Goal: Transaction & Acquisition: Purchase product/service

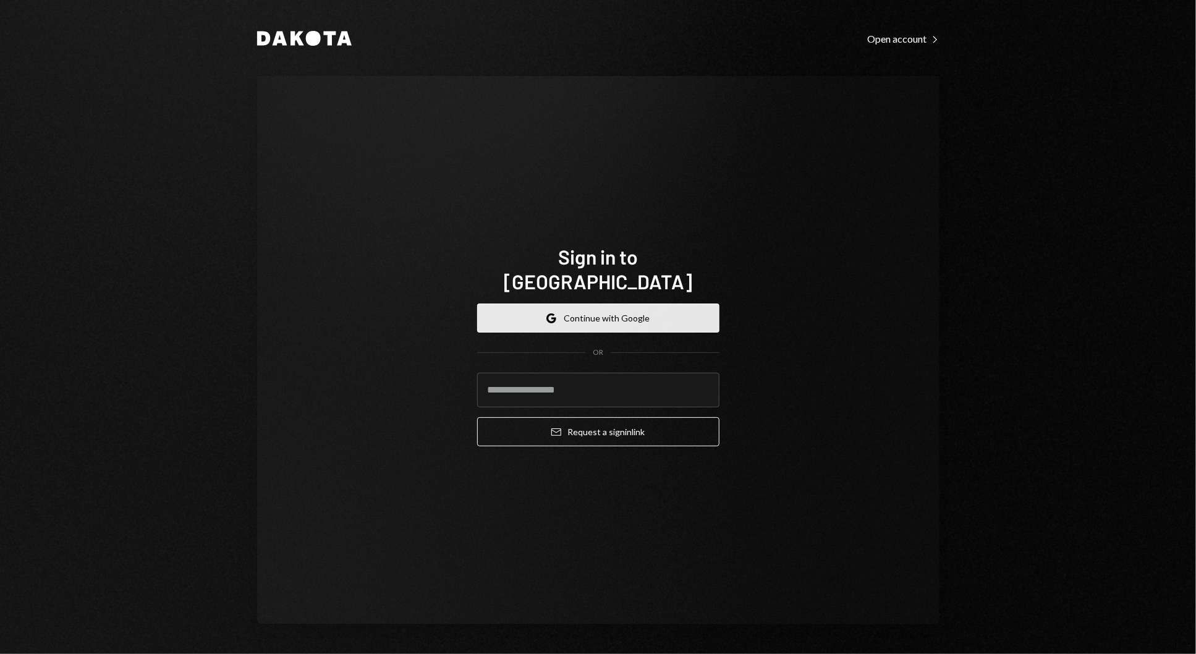
click at [708, 305] on button "Google Continue with Google" at bounding box center [598, 317] width 242 height 29
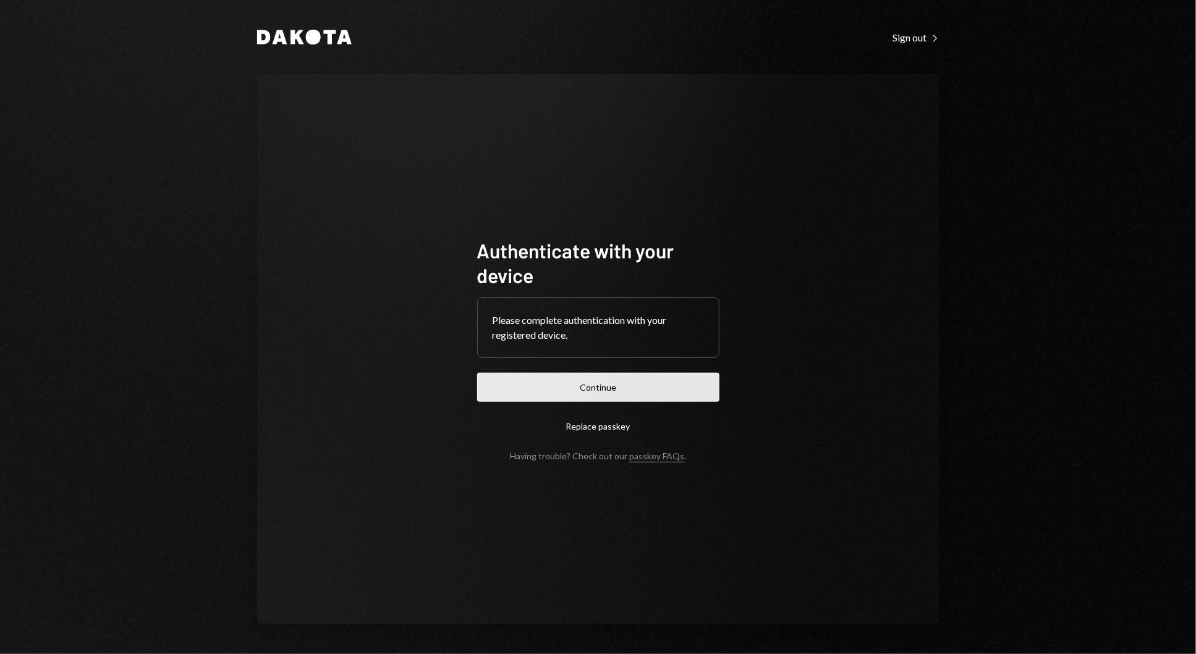
drag, startPoint x: 609, startPoint y: 369, endPoint x: 612, endPoint y: 376, distance: 7.2
click at [612, 376] on form "Authenticate with your device Please complete authentication with your register…" at bounding box center [598, 349] width 242 height 223
click at [612, 376] on button "Continue" at bounding box center [598, 387] width 242 height 29
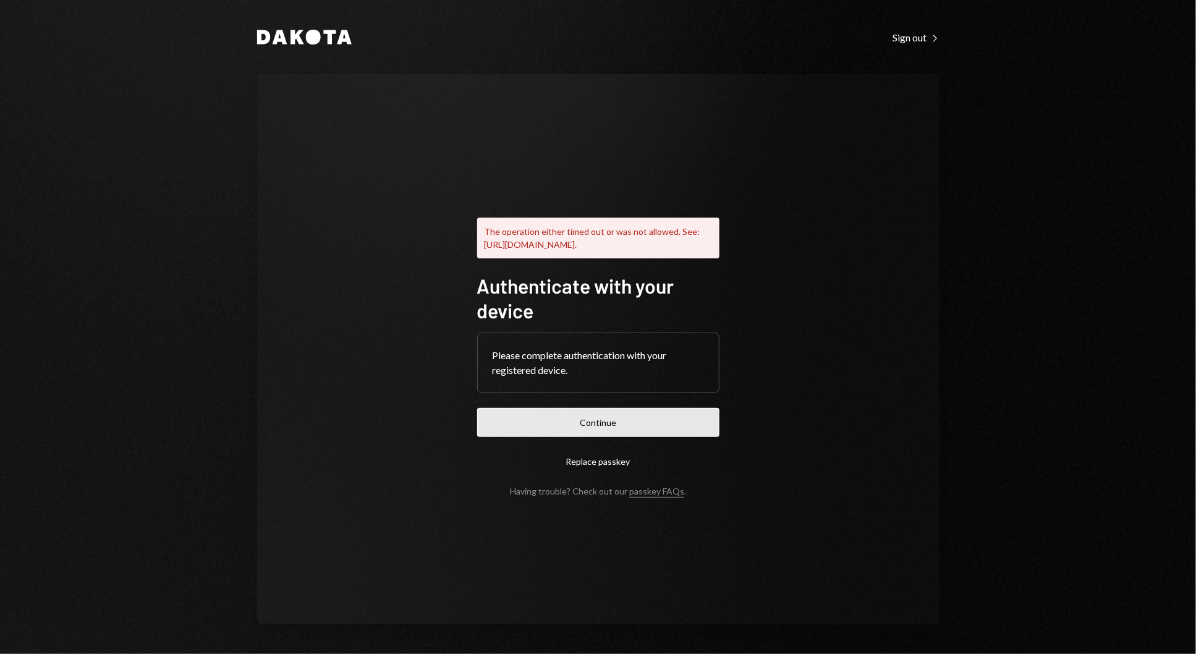
click at [645, 432] on button "Continue" at bounding box center [598, 422] width 242 height 29
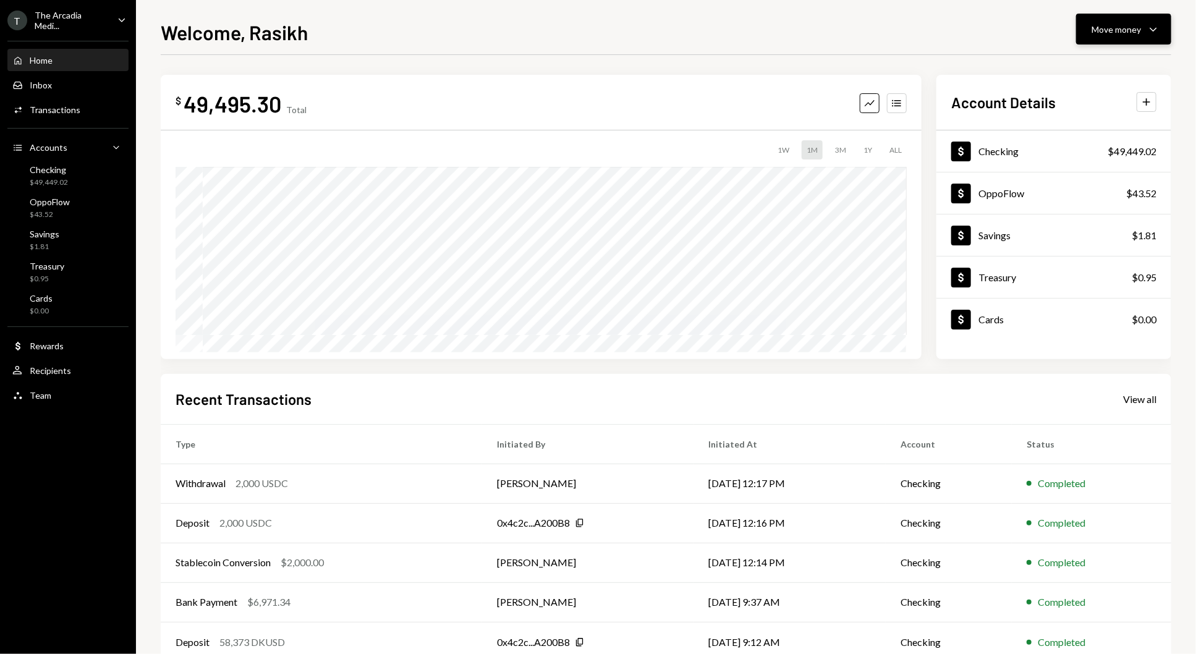
click at [1128, 35] on div "Move money" at bounding box center [1115, 29] width 49 height 13
click at [1032, 353] on div "Dollar Checking $49,449.02 Dollar OppoFlow $43.52 Dollar Savings $1.81 Dollar T…" at bounding box center [1053, 244] width 235 height 229
click at [1119, 31] on div "Move money" at bounding box center [1115, 29] width 49 height 13
click at [1119, 53] on div "Withdraw Send" at bounding box center [1104, 67] width 124 height 28
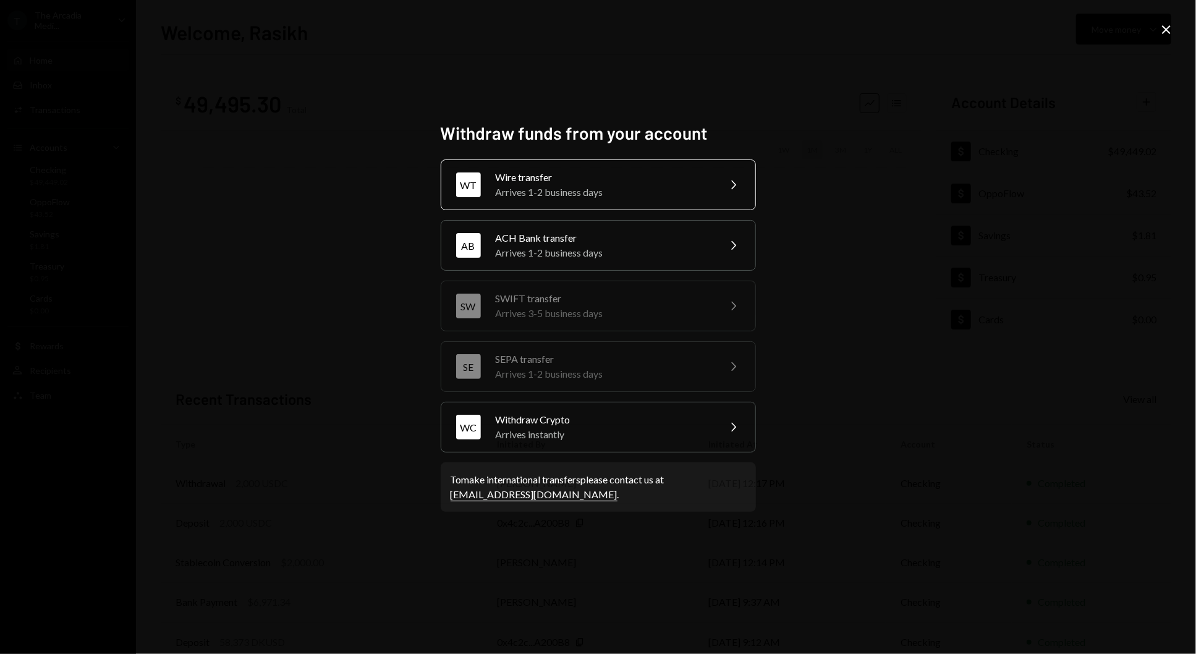
click at [574, 206] on div "WT Wire transfer Arrives 1-2 business days Chevron Right AB ACH Bank transfer A…" at bounding box center [598, 305] width 315 height 293
click at [574, 206] on div "WT Wire transfer Arrives 1-2 business days Chevron Right" at bounding box center [598, 184] width 315 height 51
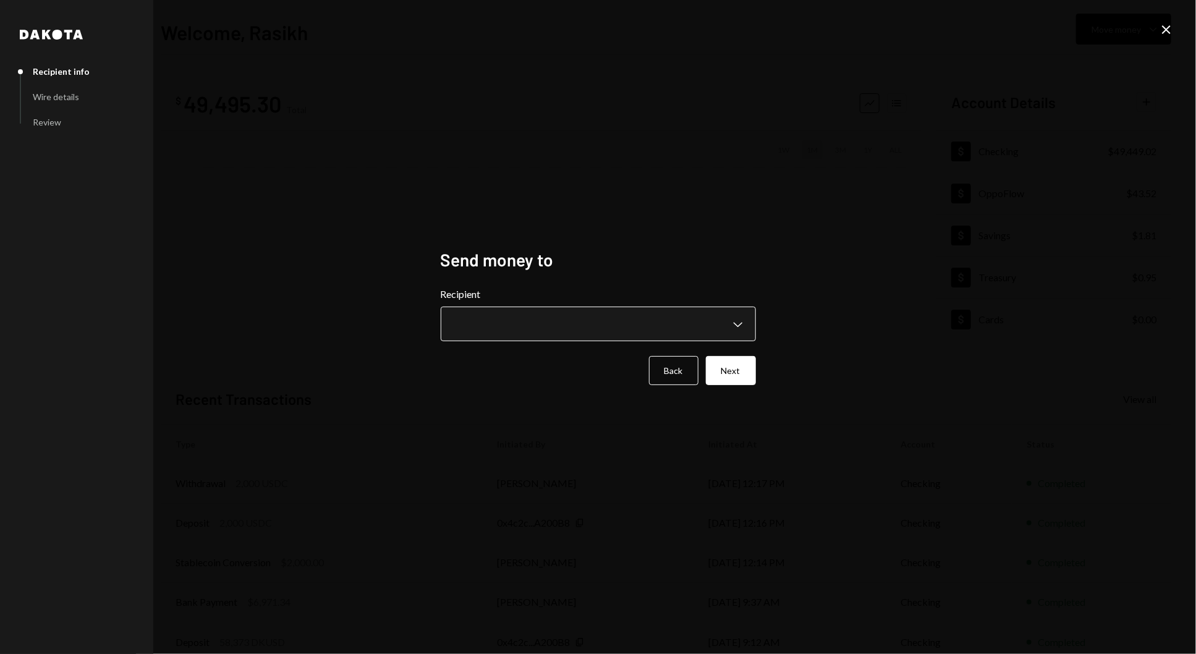
click at [586, 308] on body "**********" at bounding box center [598, 327] width 1196 height 654
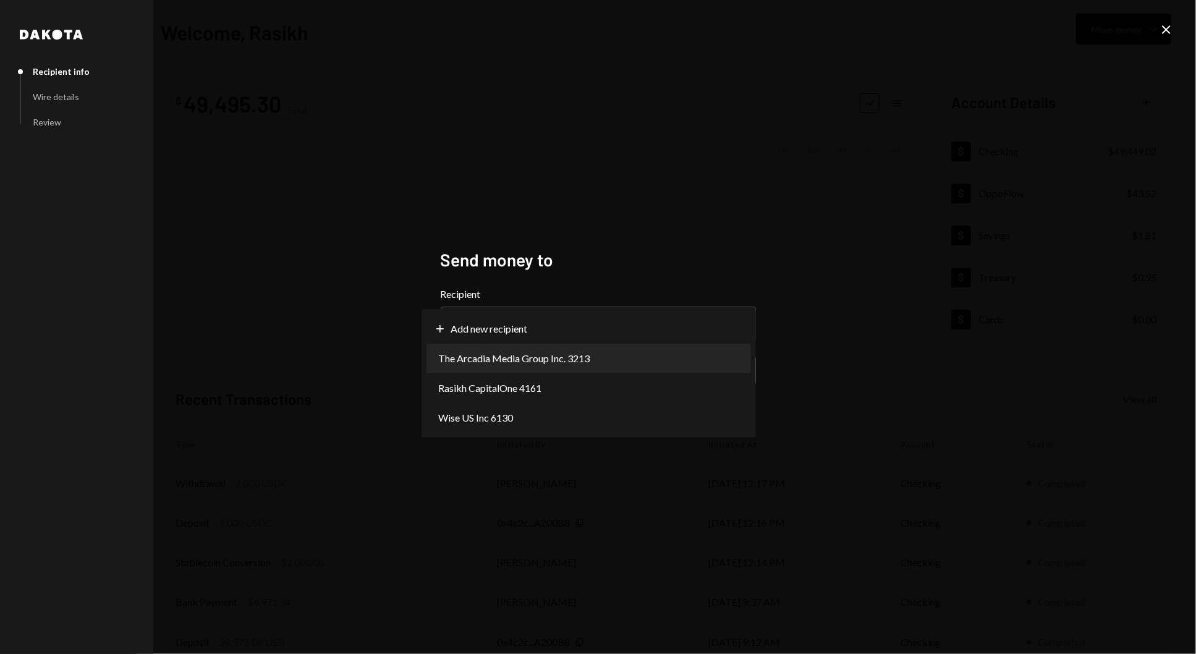
select select "**********"
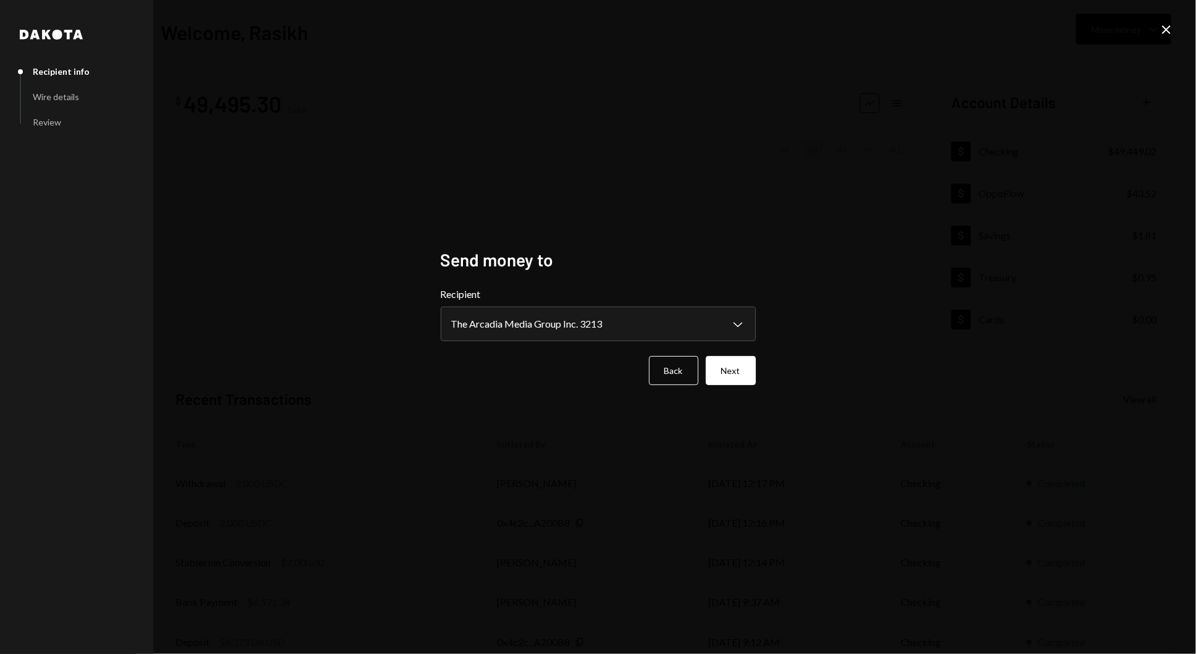
click at [716, 384] on div "**********" at bounding box center [598, 327] width 315 height 156
click at [724, 381] on button "Next" at bounding box center [731, 370] width 50 height 29
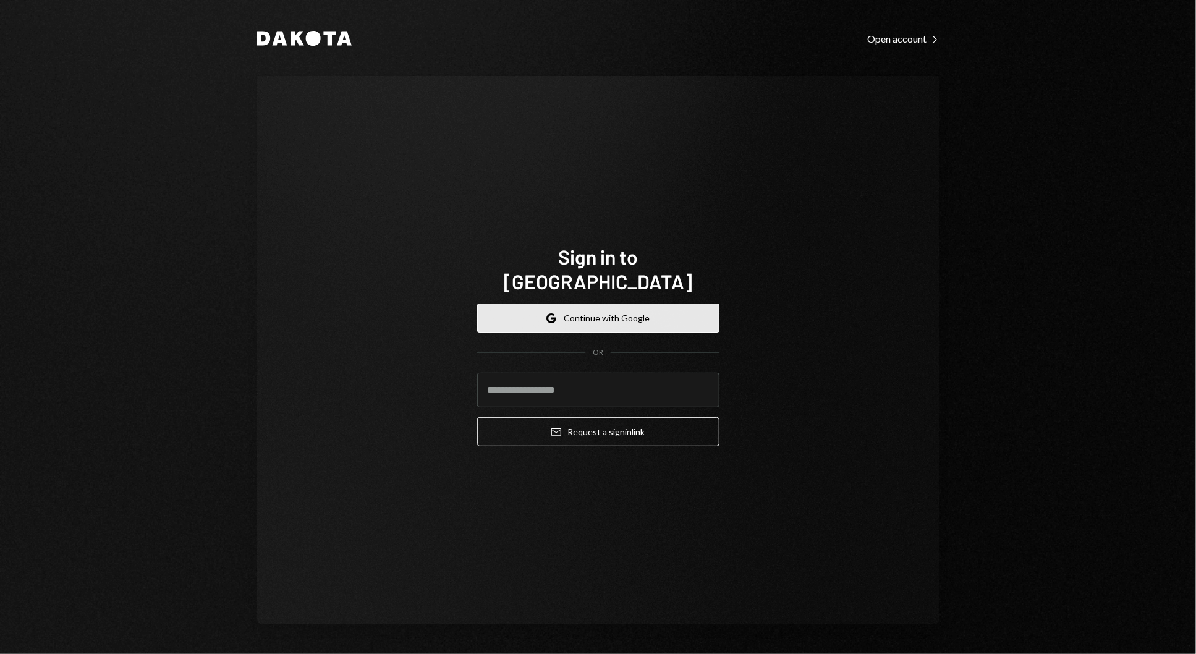
click at [645, 314] on button "Google Continue with Google" at bounding box center [598, 317] width 242 height 29
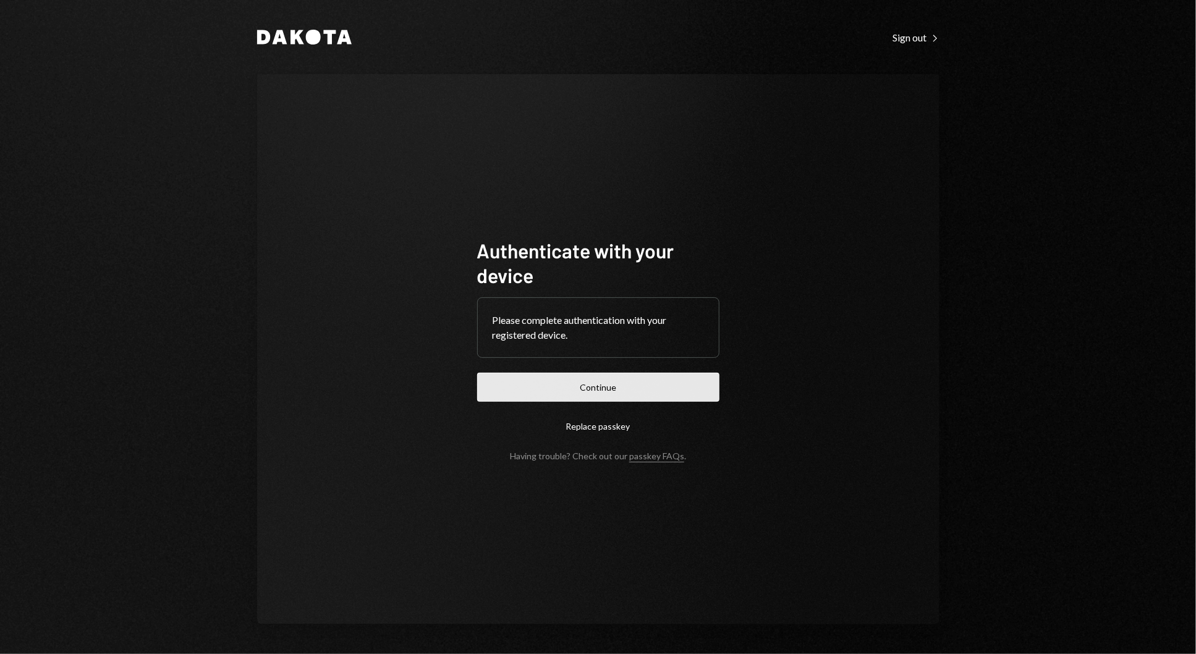
click at [541, 385] on button "Continue" at bounding box center [598, 387] width 242 height 29
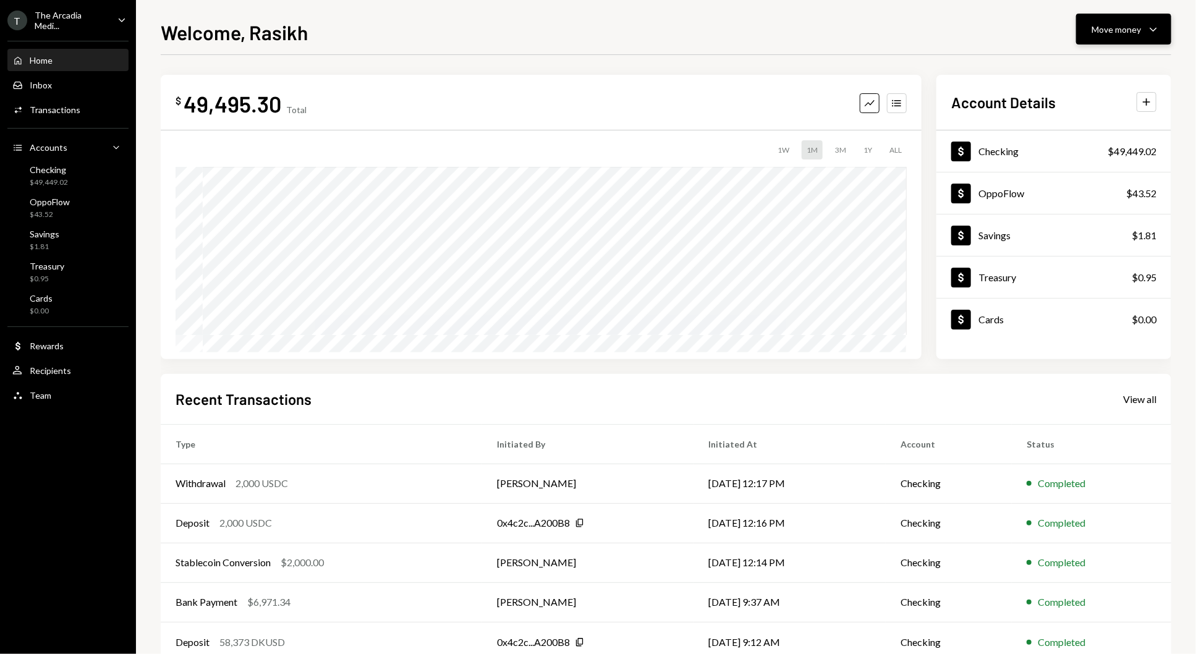
click at [1093, 26] on div "Move money" at bounding box center [1115, 29] width 49 height 13
click at [1088, 63] on div "Send" at bounding box center [1113, 66] width 90 height 13
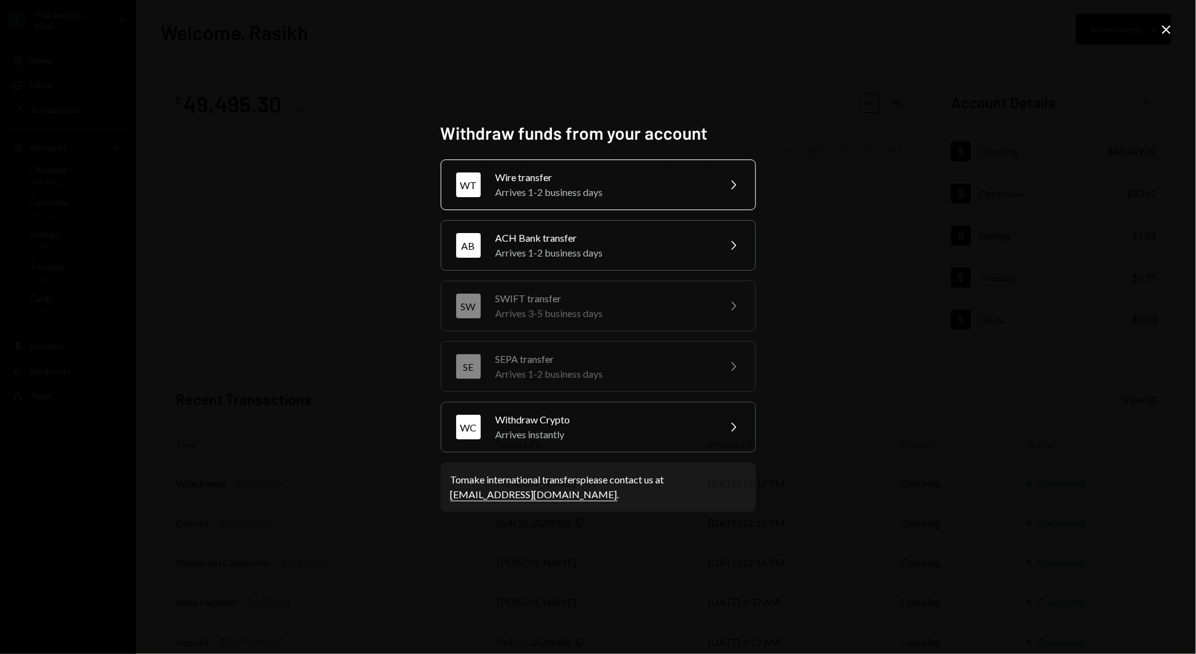
click at [709, 199] on div "Arrives 1-2 business days" at bounding box center [603, 192] width 215 height 15
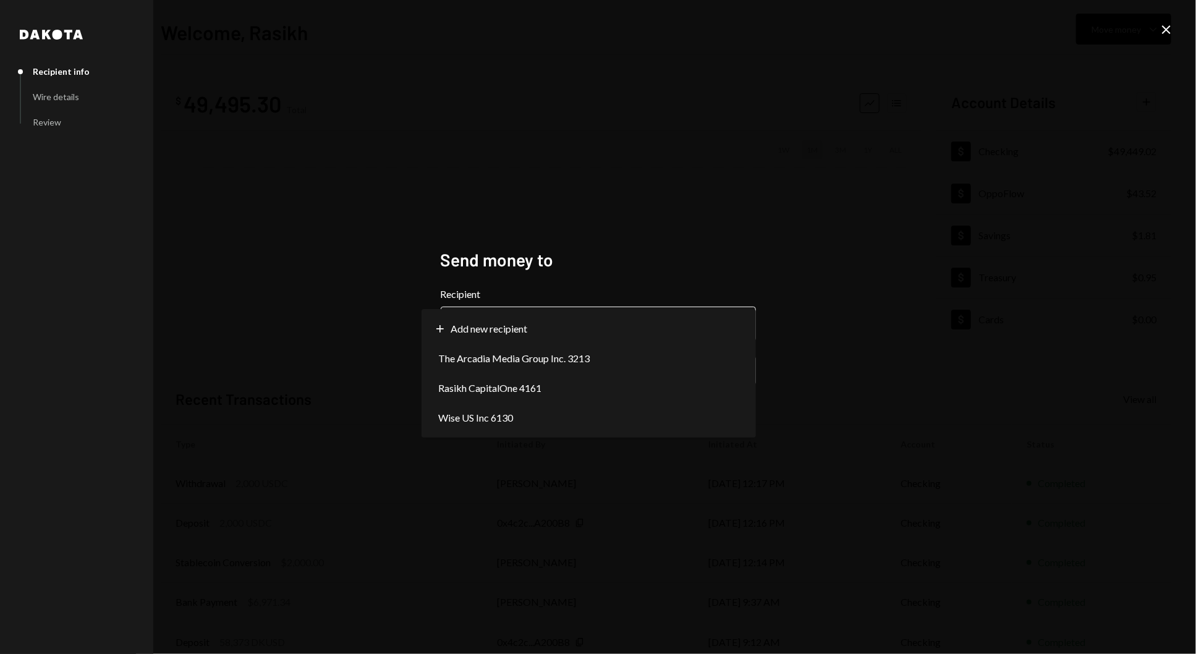
click at [683, 311] on body "**********" at bounding box center [598, 327] width 1196 height 654
select select "**********"
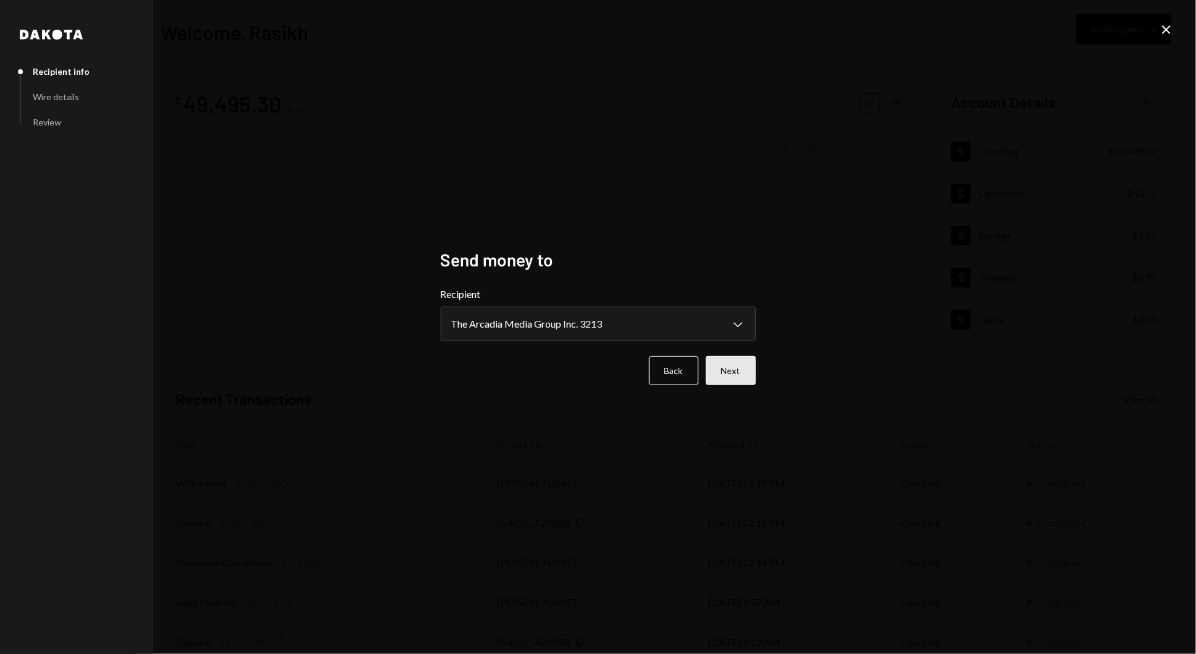
click at [736, 373] on button "Next" at bounding box center [731, 370] width 50 height 29
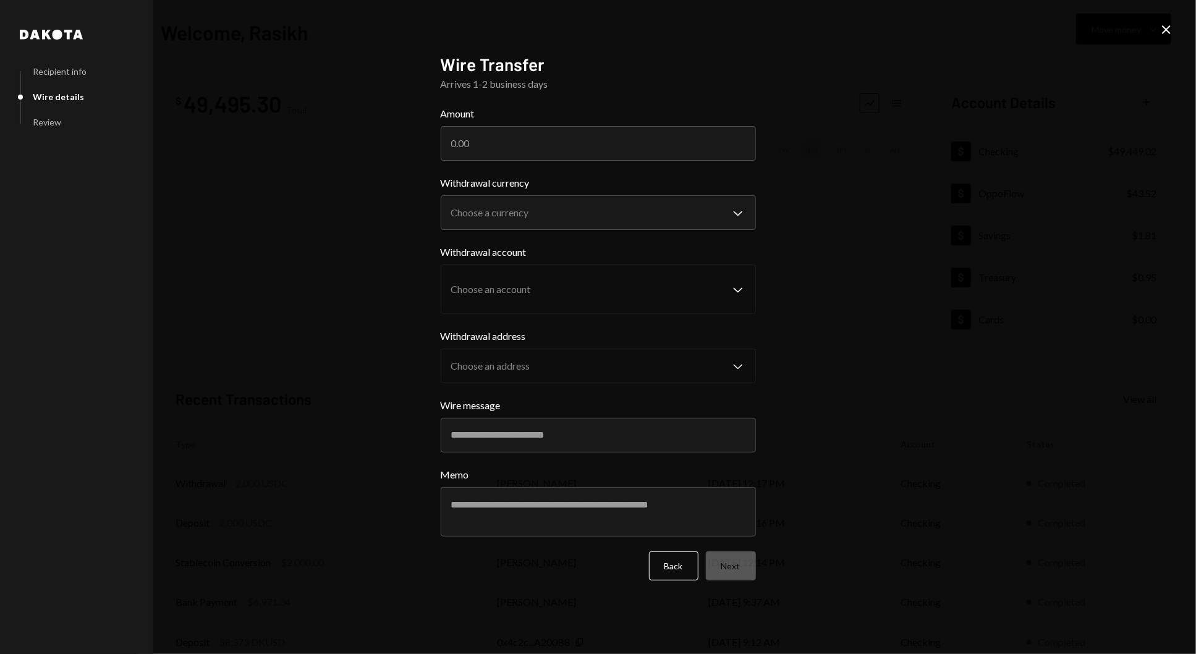
click at [1168, 22] on icon "Close" at bounding box center [1165, 29] width 15 height 15
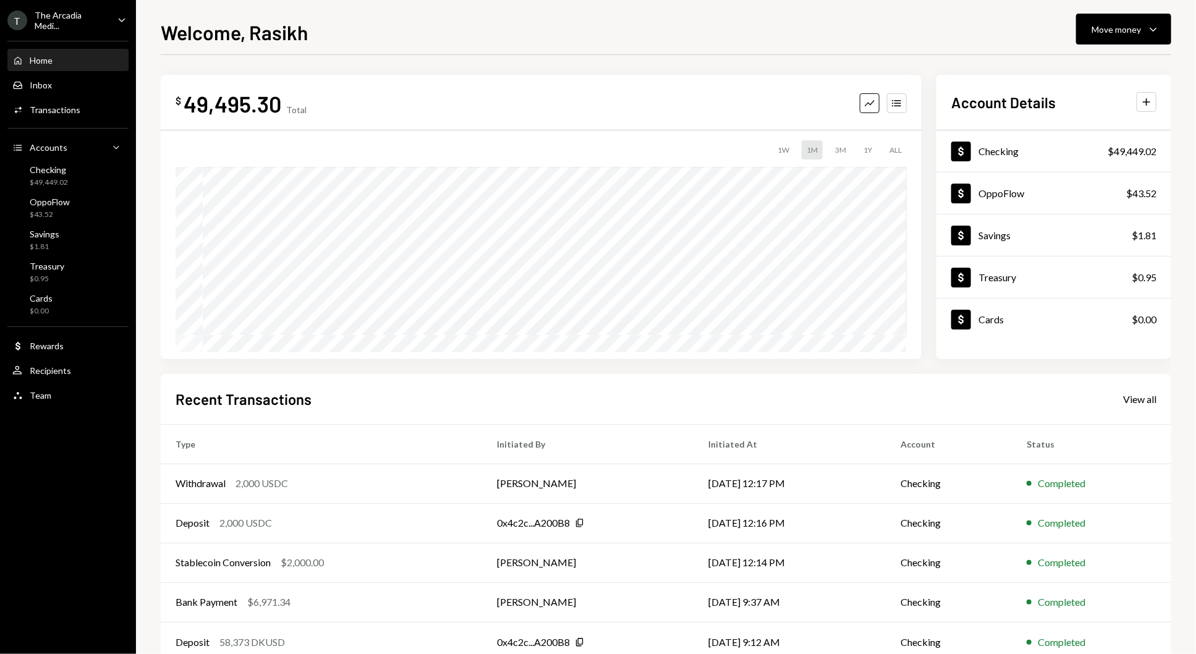
scroll to position [32, 0]
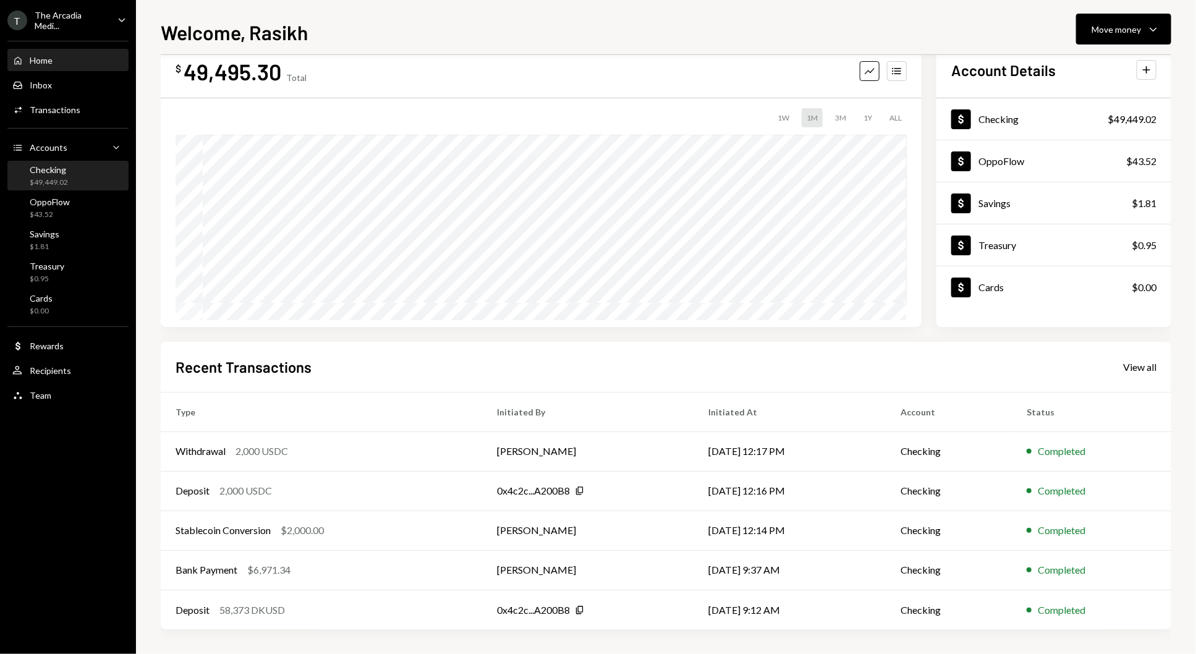
click at [75, 182] on div "Checking $49,449.02" at bounding box center [67, 175] width 111 height 23
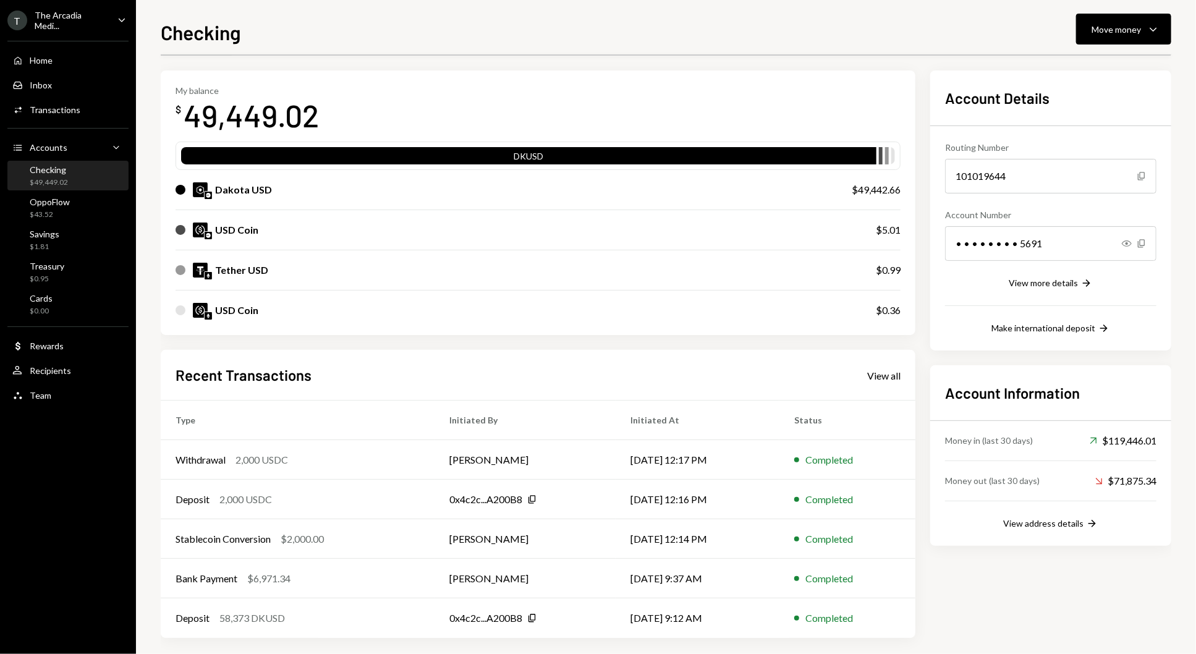
scroll to position [50, 0]
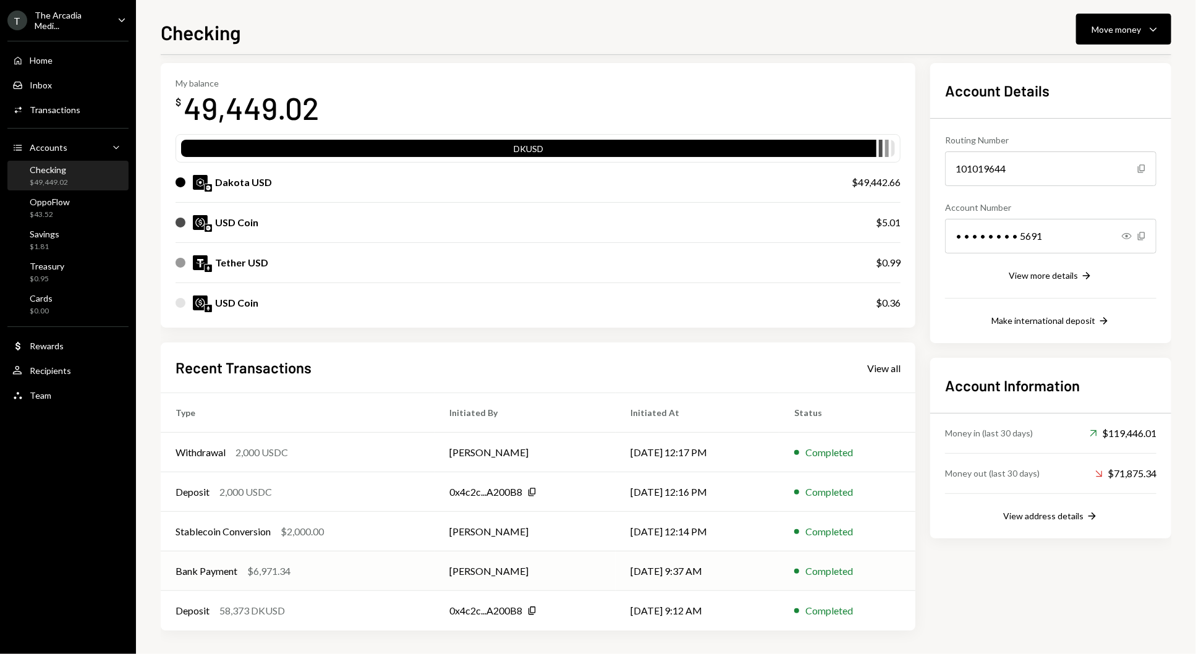
click at [347, 563] on div "Bank Payment $6,971.34" at bounding box center [297, 570] width 244 height 15
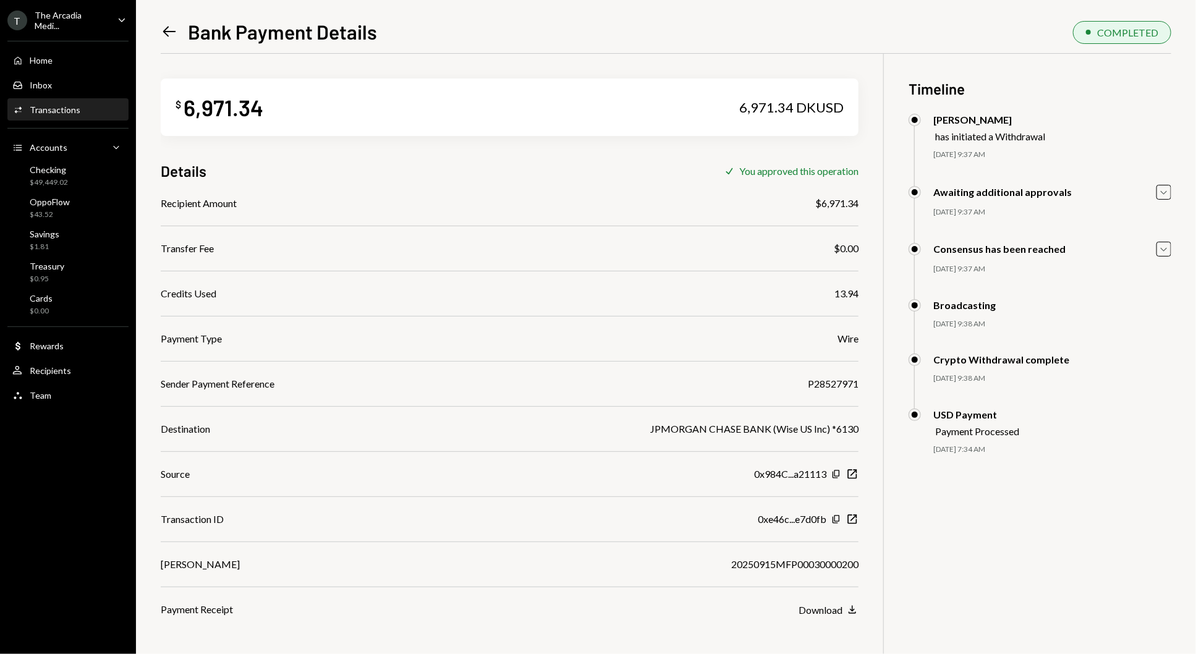
scroll to position [54, 0]
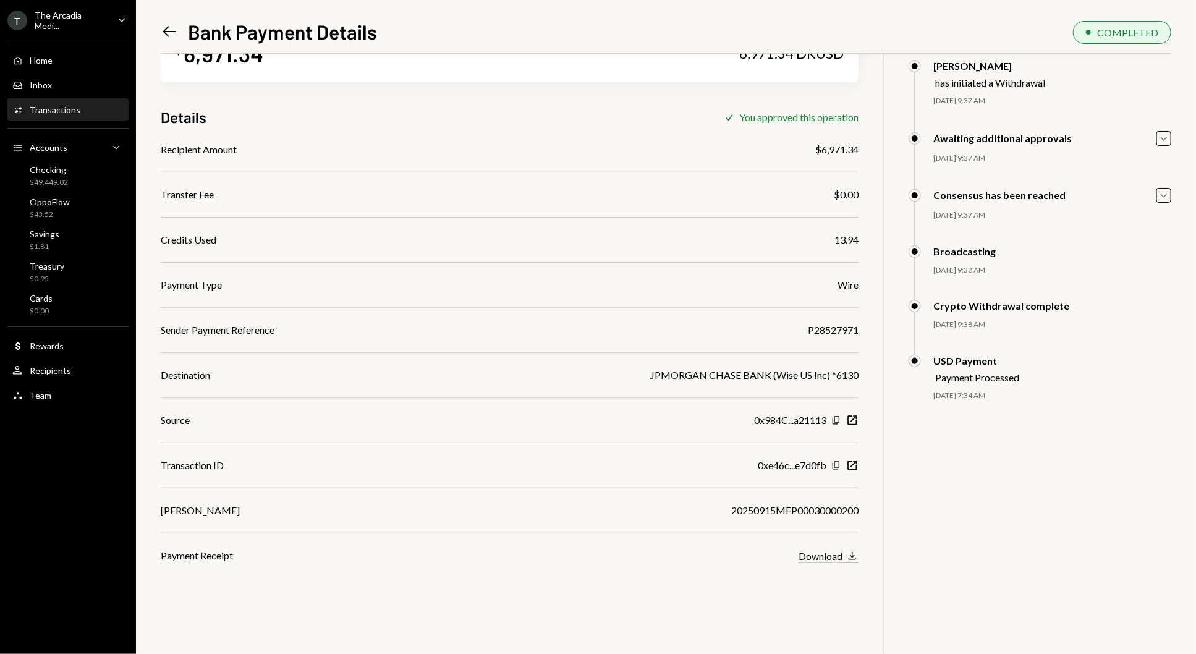
click at [832, 550] on div "Download" at bounding box center [820, 556] width 44 height 12
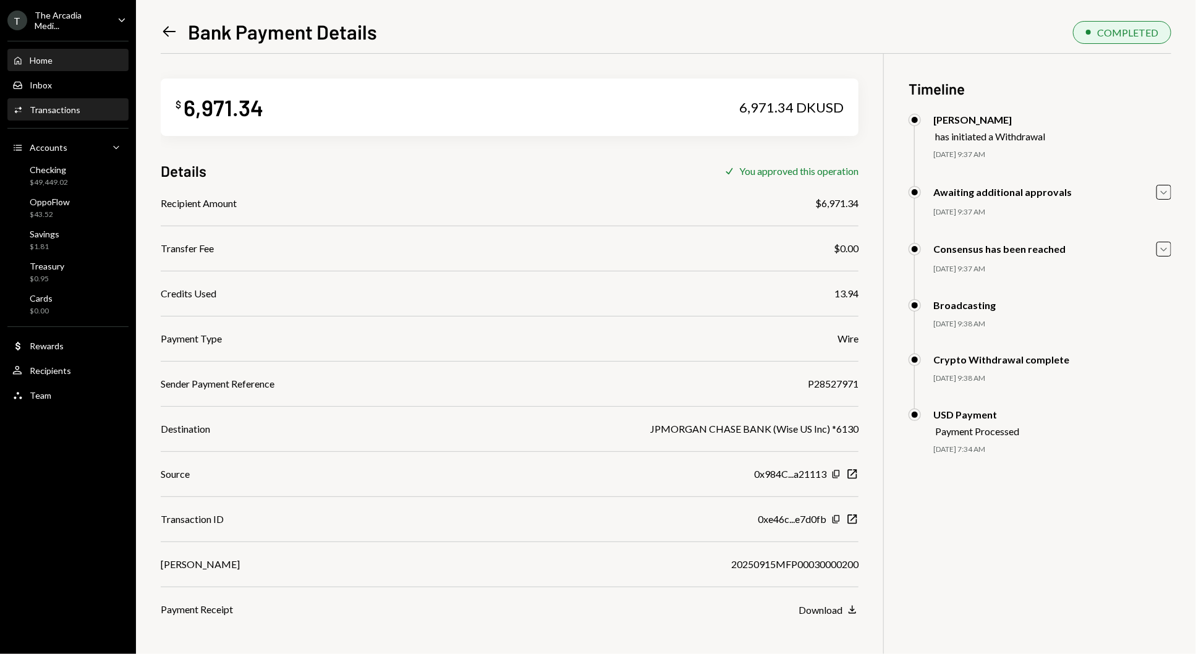
click at [93, 62] on div "Home Home" at bounding box center [67, 60] width 111 height 11
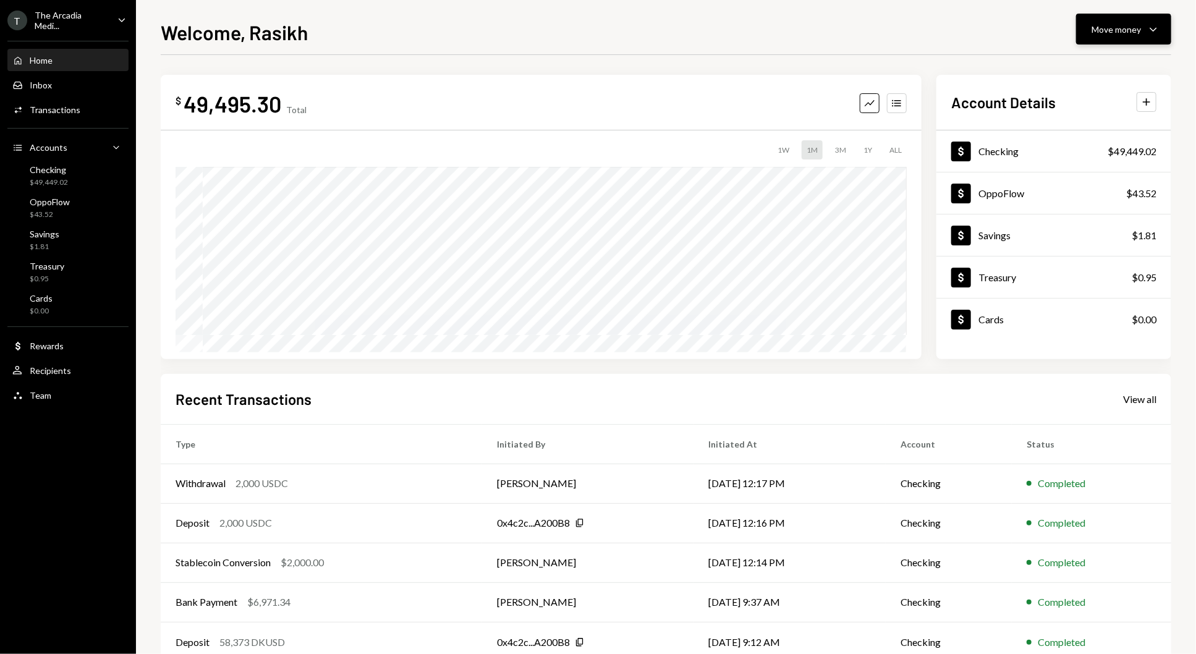
click at [1119, 16] on button "Move money Caret Down" at bounding box center [1123, 29] width 95 height 31
click at [1093, 53] on div "Withdraw Send" at bounding box center [1104, 67] width 124 height 28
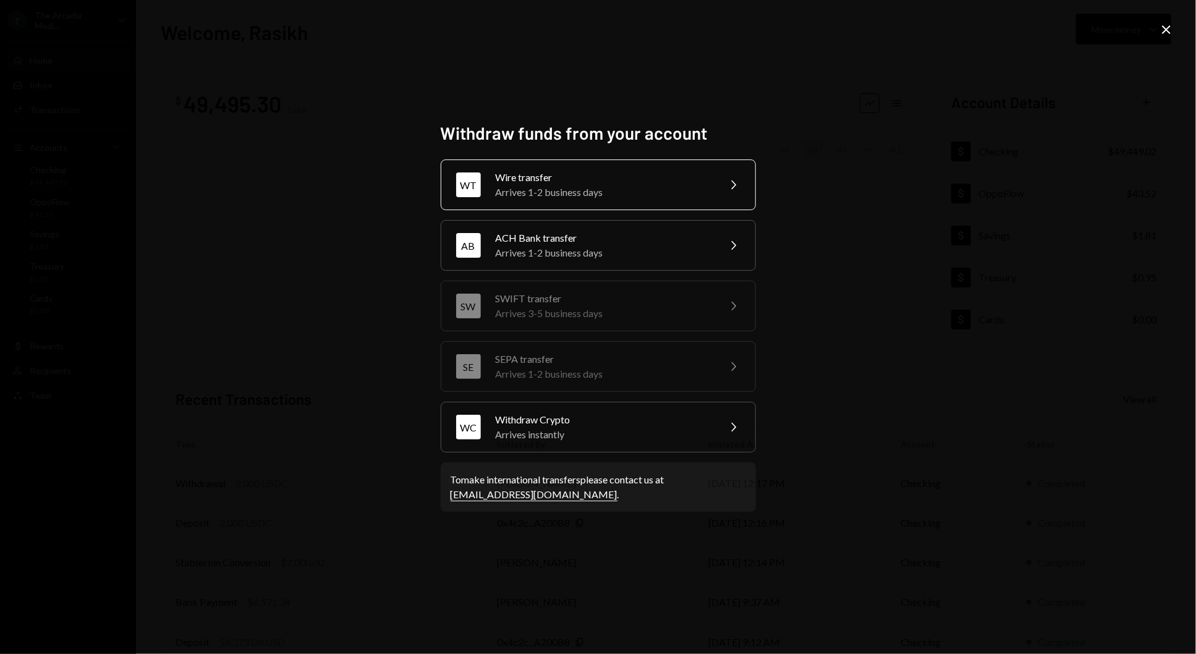
click at [642, 192] on div "Arrives 1-2 business days" at bounding box center [603, 192] width 215 height 15
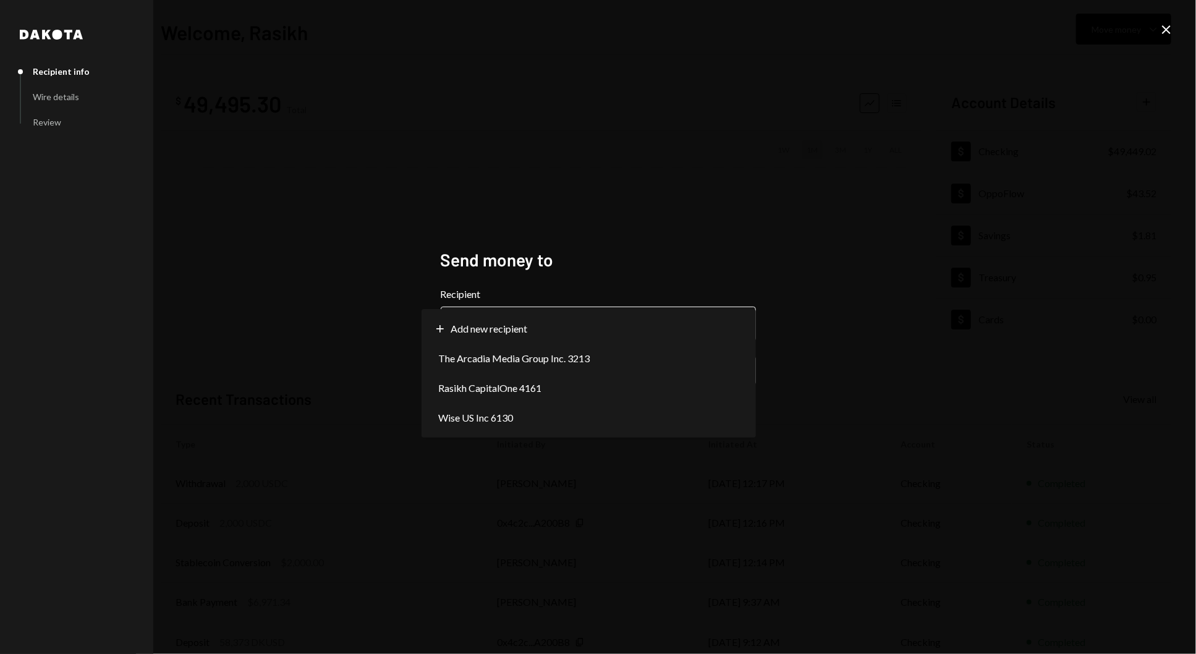
click at [554, 308] on body "**********" at bounding box center [598, 327] width 1196 height 654
select select "**********"
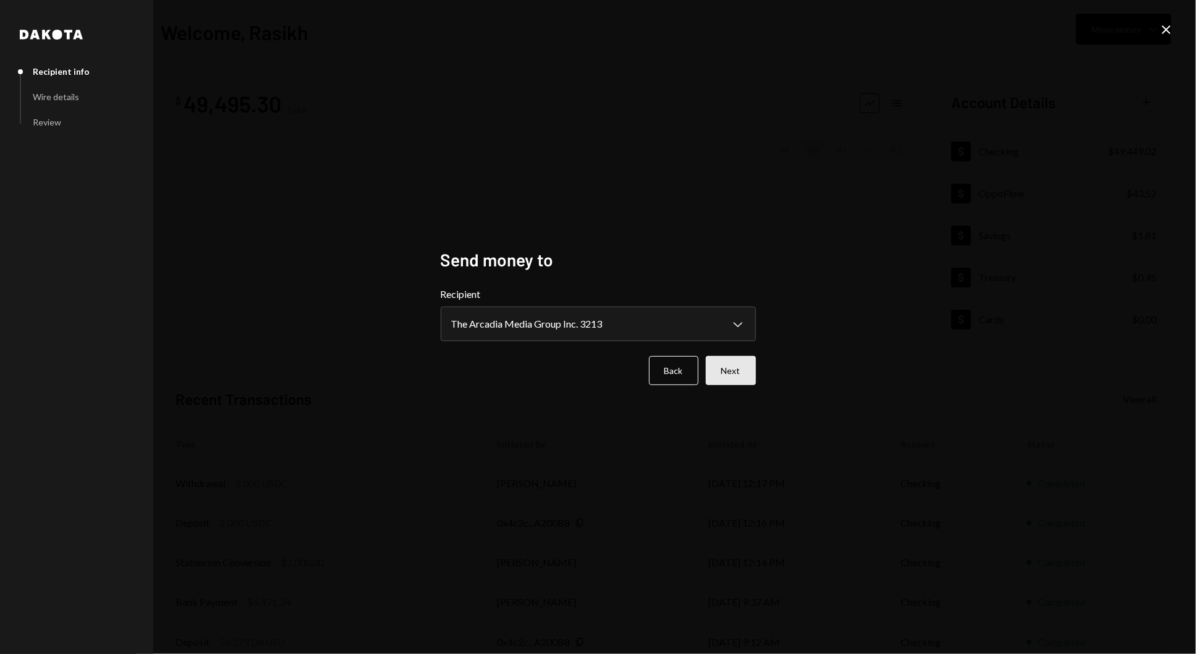
click at [753, 373] on button "Next" at bounding box center [731, 370] width 50 height 29
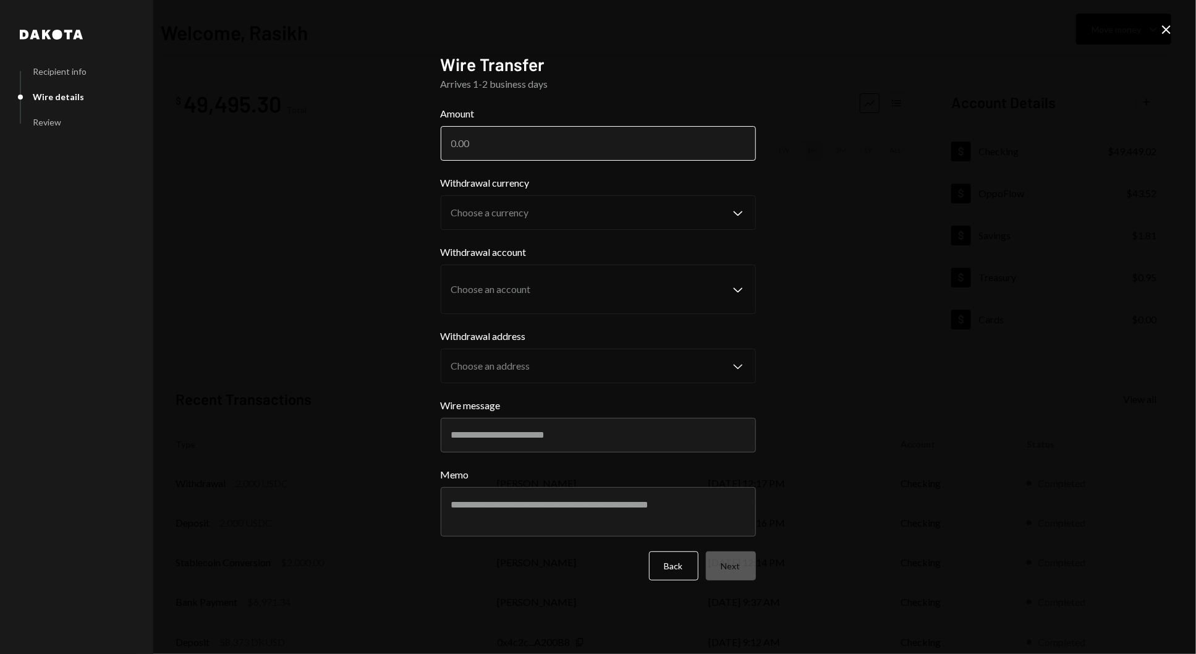
click at [555, 155] on input "Amount" at bounding box center [598, 143] width 315 height 35
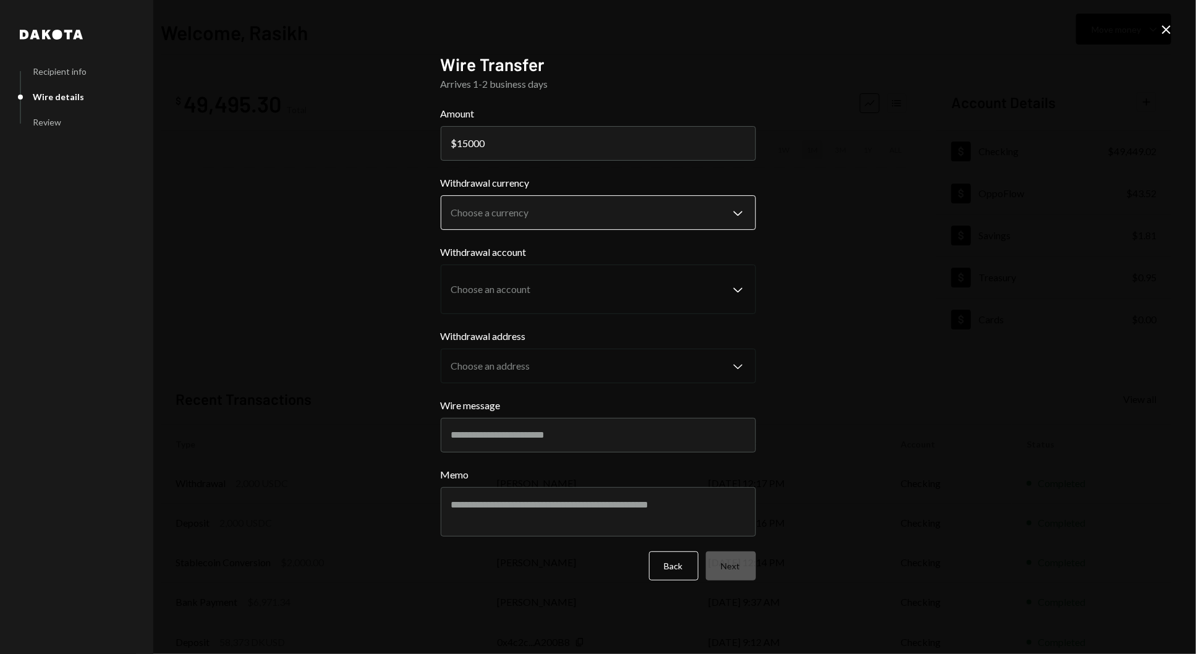
type input "15000"
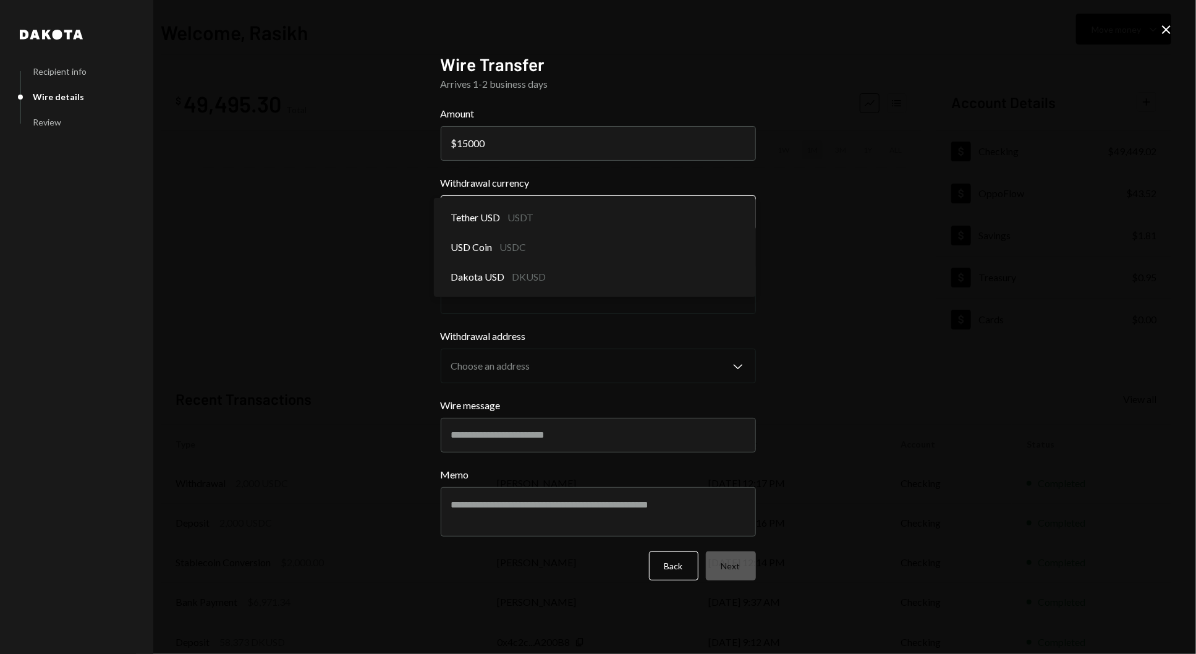
click at [559, 213] on body "T The Arcadia Medi... Caret Down Home Home Inbox Inbox Activities Transactions …" at bounding box center [598, 327] width 1196 height 654
select select "*****"
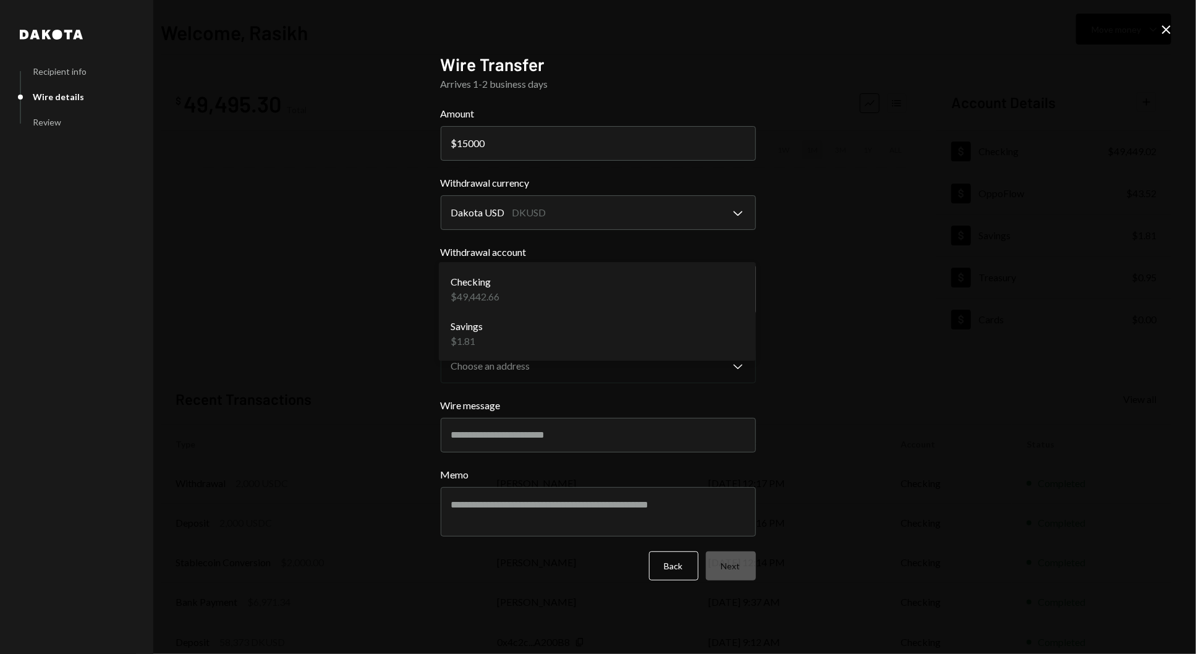
click at [570, 281] on body "T The Arcadia Medi... Caret Down Home Home Inbox Inbox Activities Transactions …" at bounding box center [598, 327] width 1196 height 654
select select "**********"
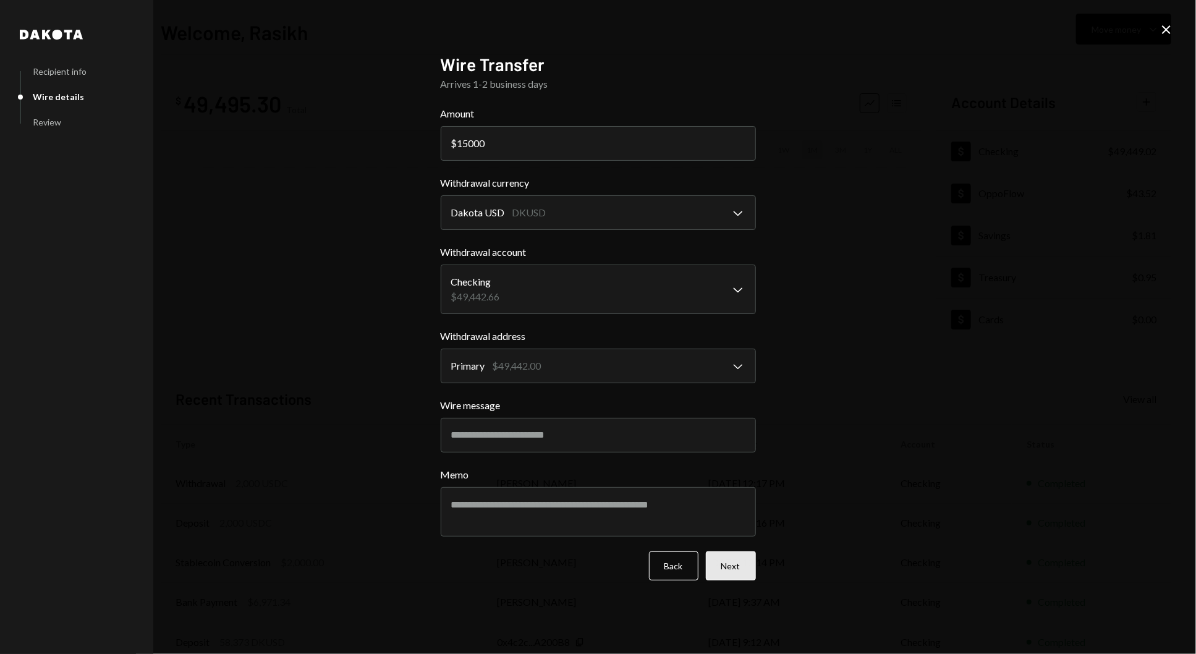
click at [712, 567] on button "Next" at bounding box center [731, 565] width 50 height 29
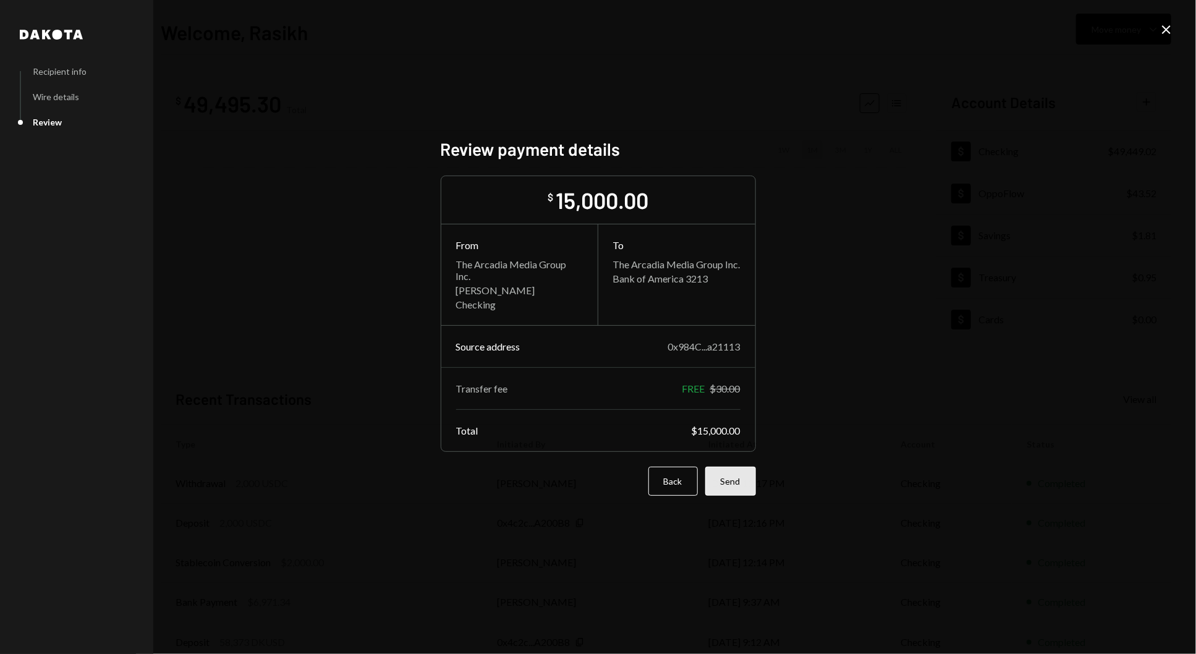
click at [735, 476] on button "Send" at bounding box center [730, 480] width 51 height 29
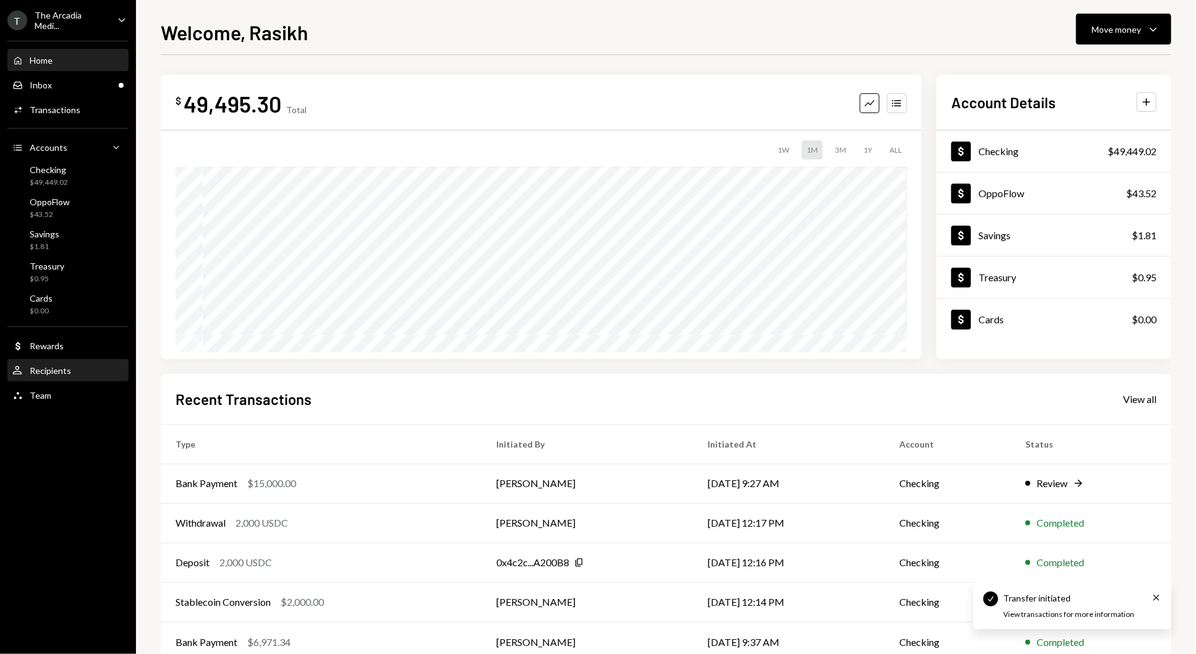
click at [75, 365] on div "User Recipients" at bounding box center [67, 370] width 111 height 11
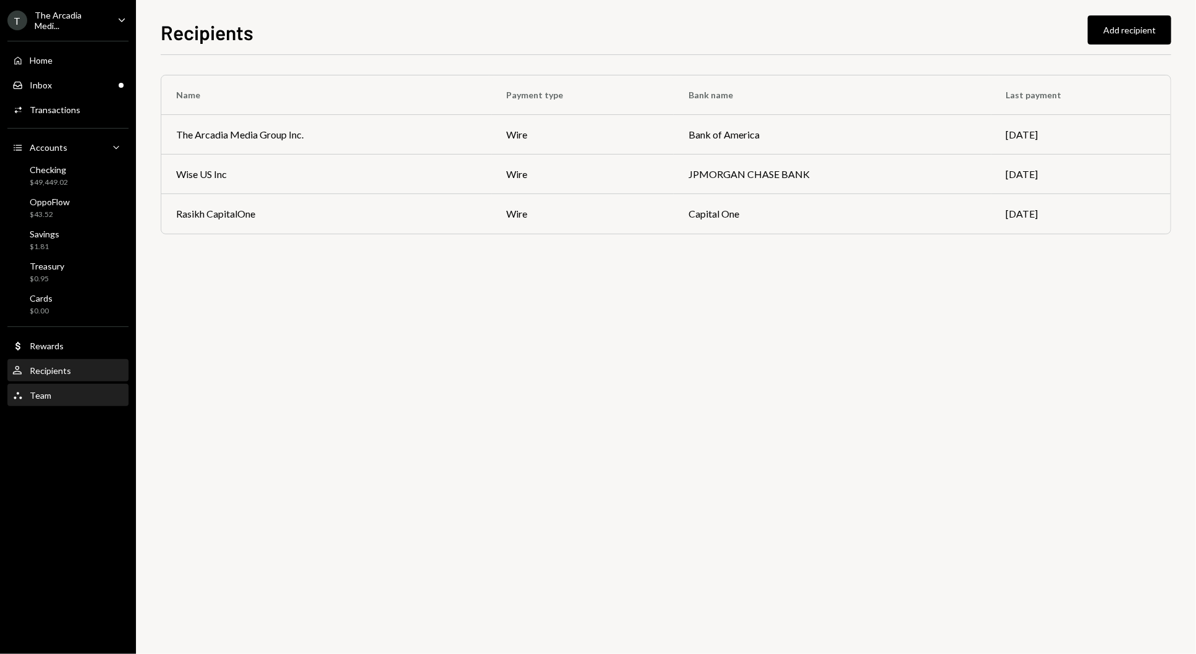
click at [73, 387] on div "Team Team" at bounding box center [67, 395] width 111 height 21
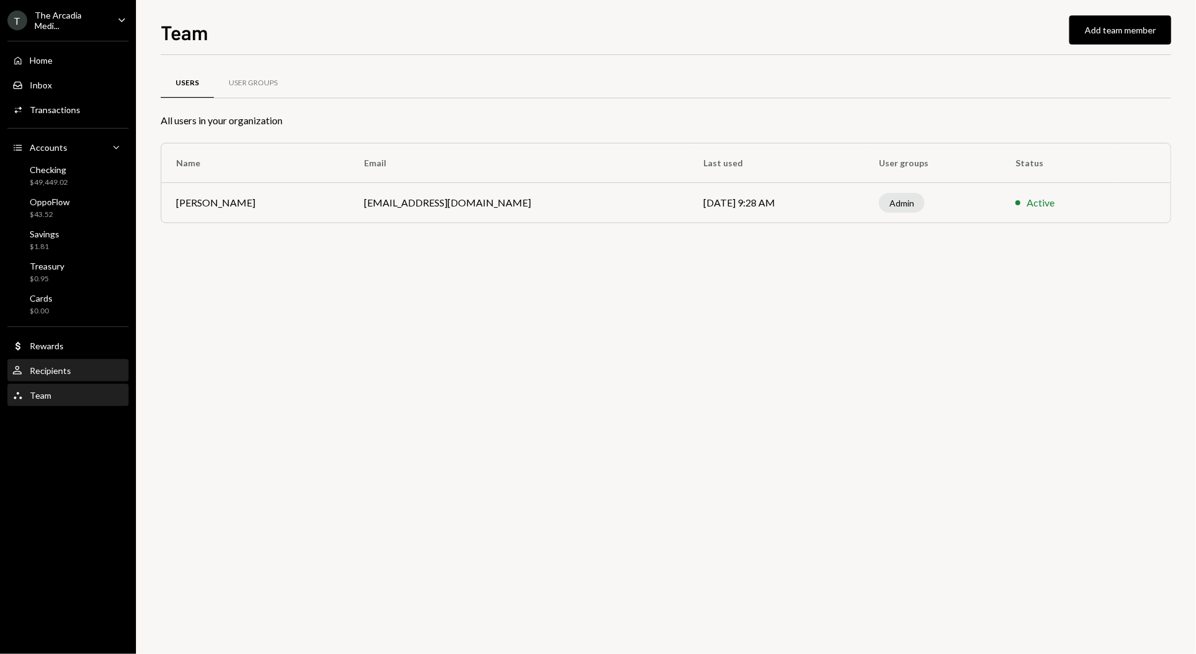
click at [77, 360] on div "User Recipients" at bounding box center [67, 370] width 111 height 21
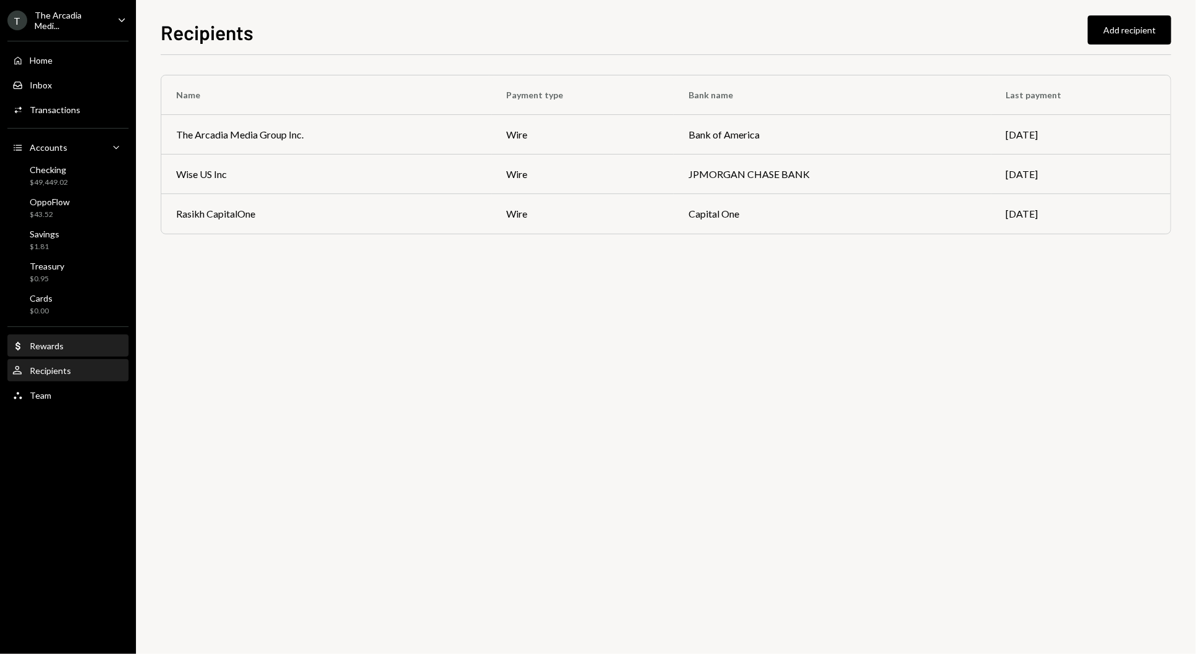
click at [79, 346] on div "Dollar Rewards" at bounding box center [67, 345] width 111 height 11
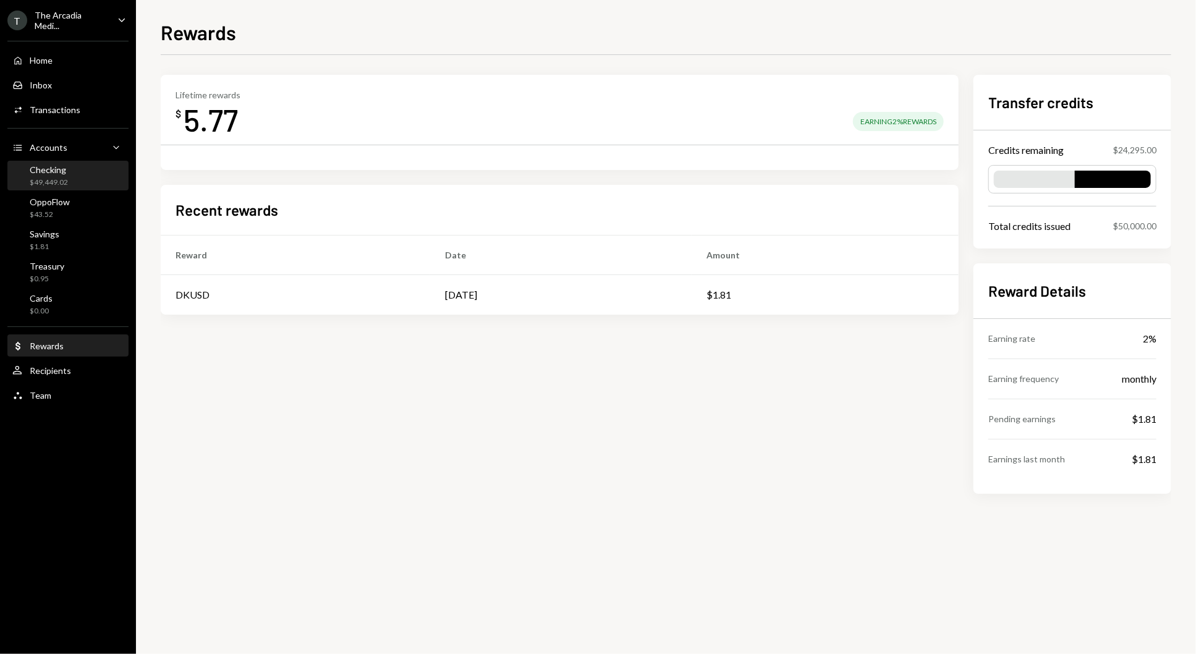
click at [62, 164] on div "Checking" at bounding box center [49, 169] width 38 height 11
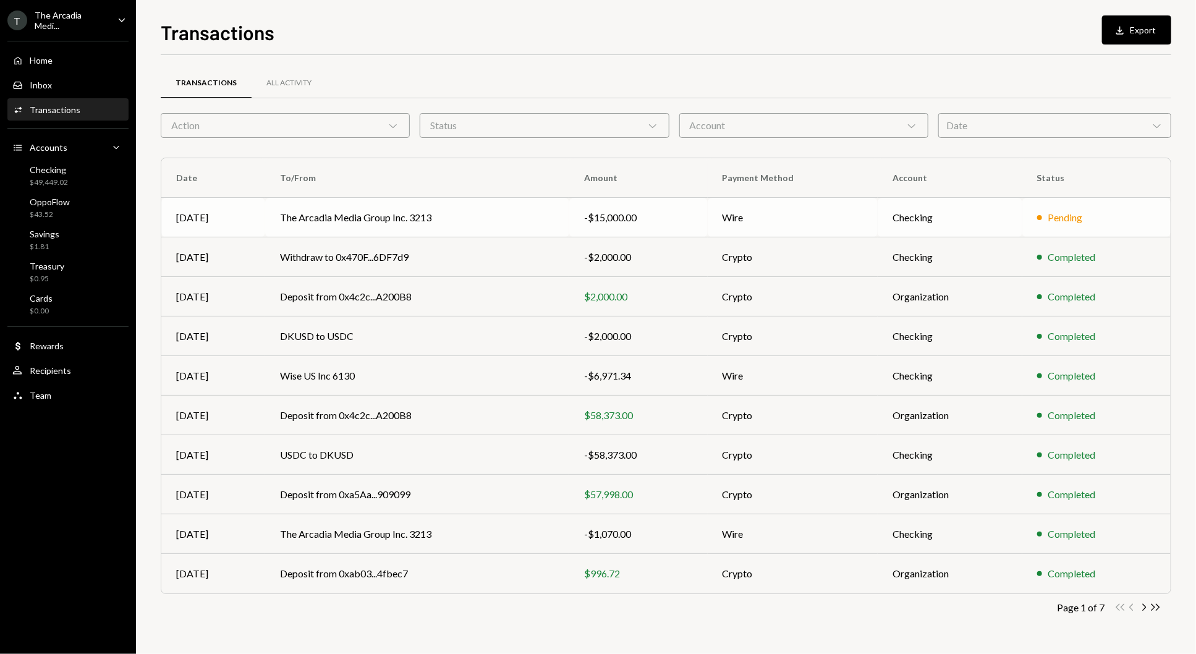
click at [554, 221] on td "The Arcadia Media Group Inc. 3213" at bounding box center [417, 218] width 304 height 40
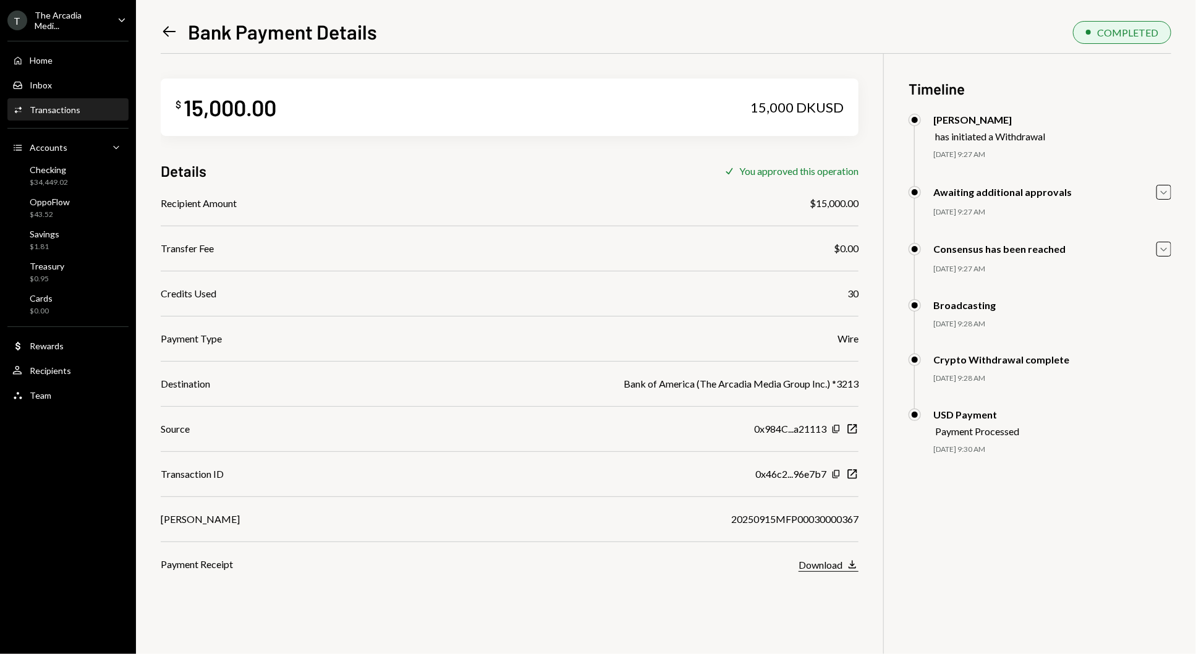
click at [812, 570] on button "Download Download" at bounding box center [828, 565] width 60 height 14
click at [100, 162] on div "Checking $34,449.02" at bounding box center [67, 176] width 111 height 28
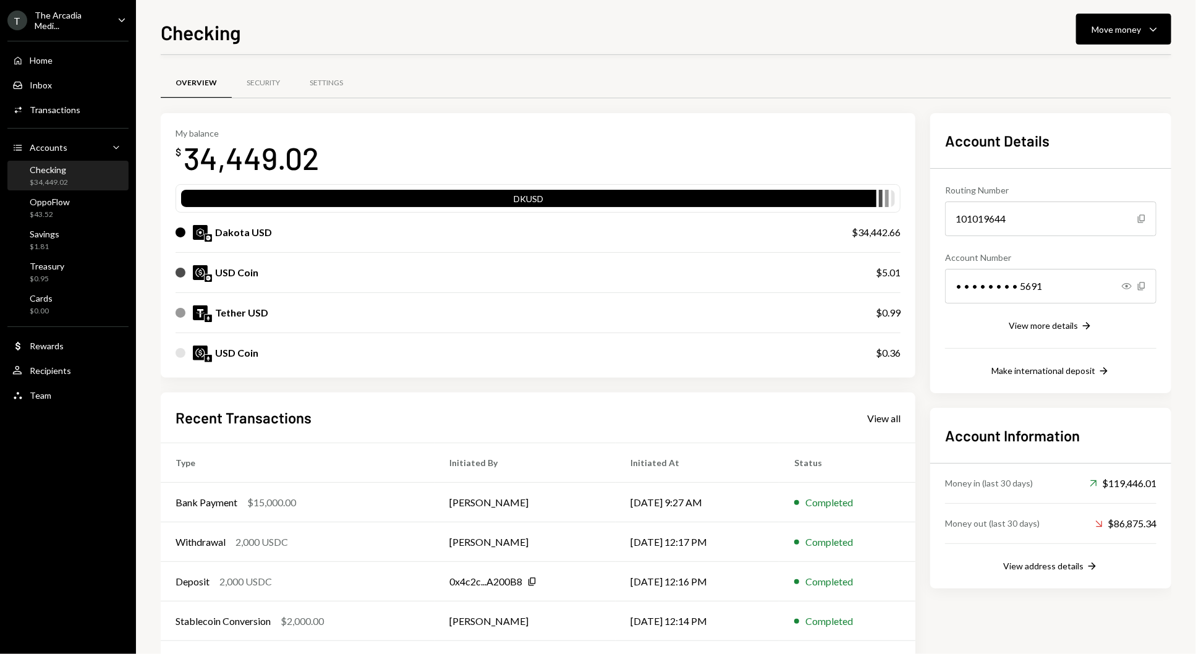
scroll to position [50, 0]
